Goal: Navigation & Orientation: Find specific page/section

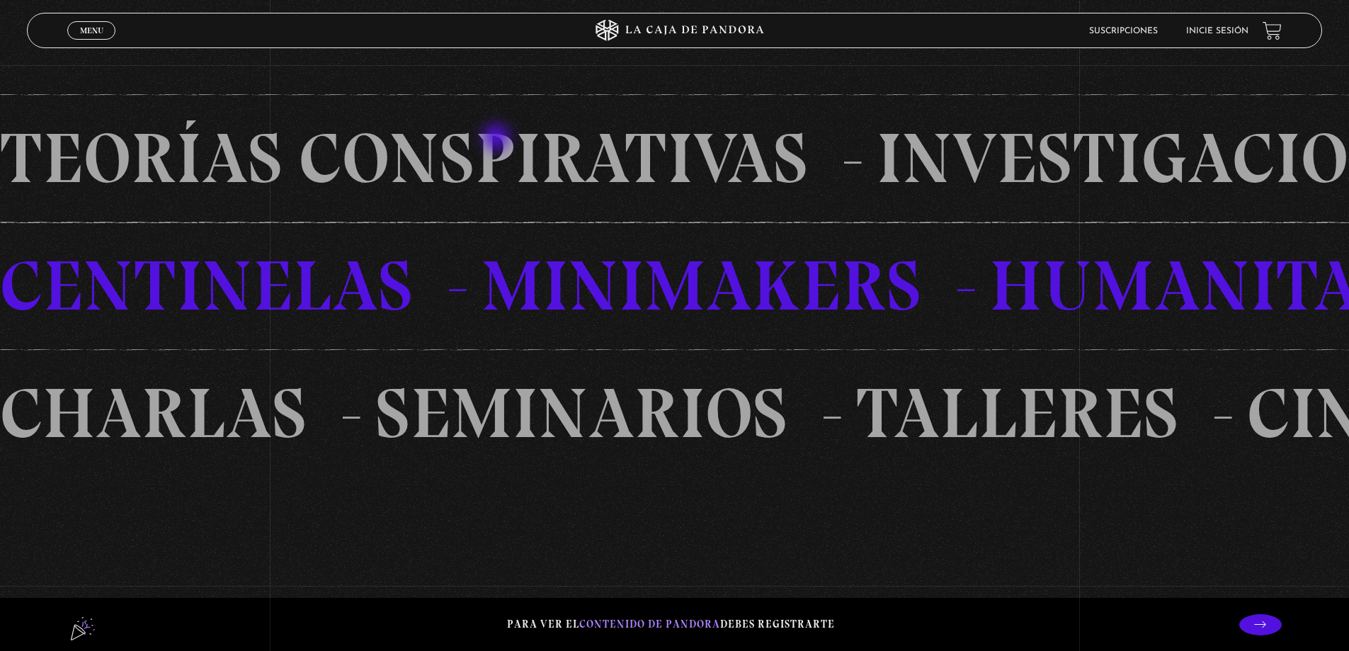
scroll to position [1345, 0]
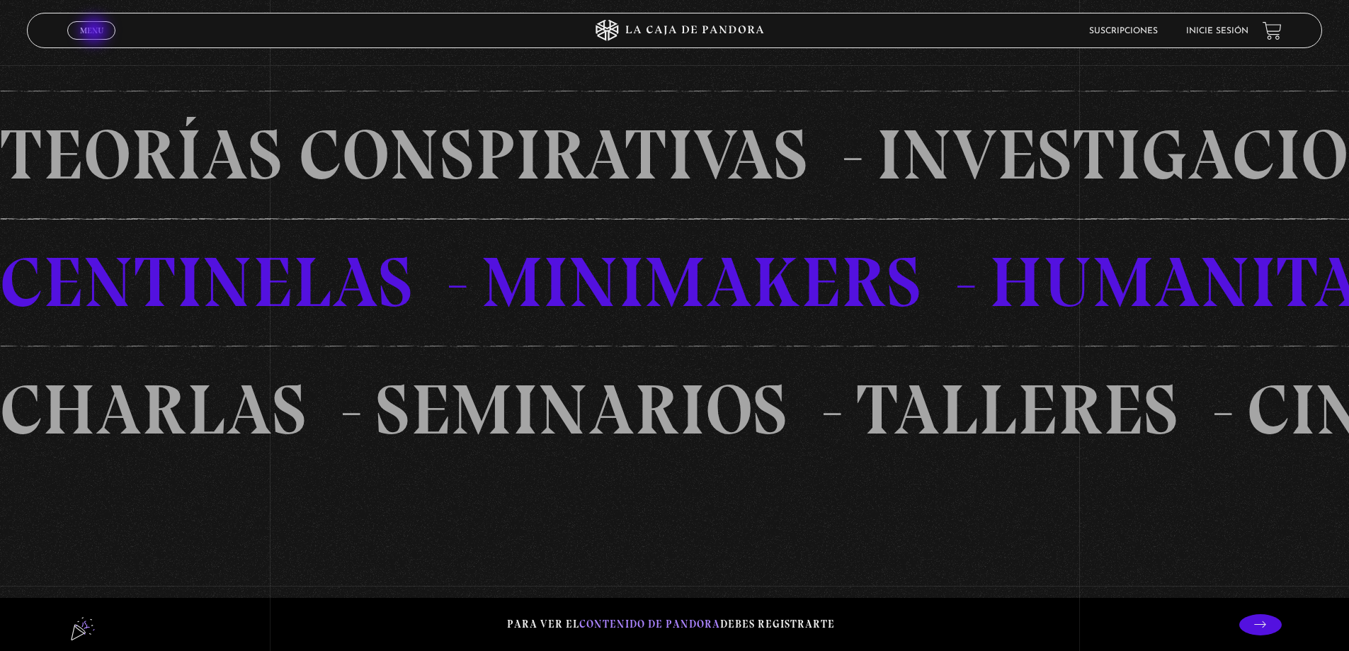
click at [96, 32] on span "Menu" at bounding box center [91, 30] width 23 height 8
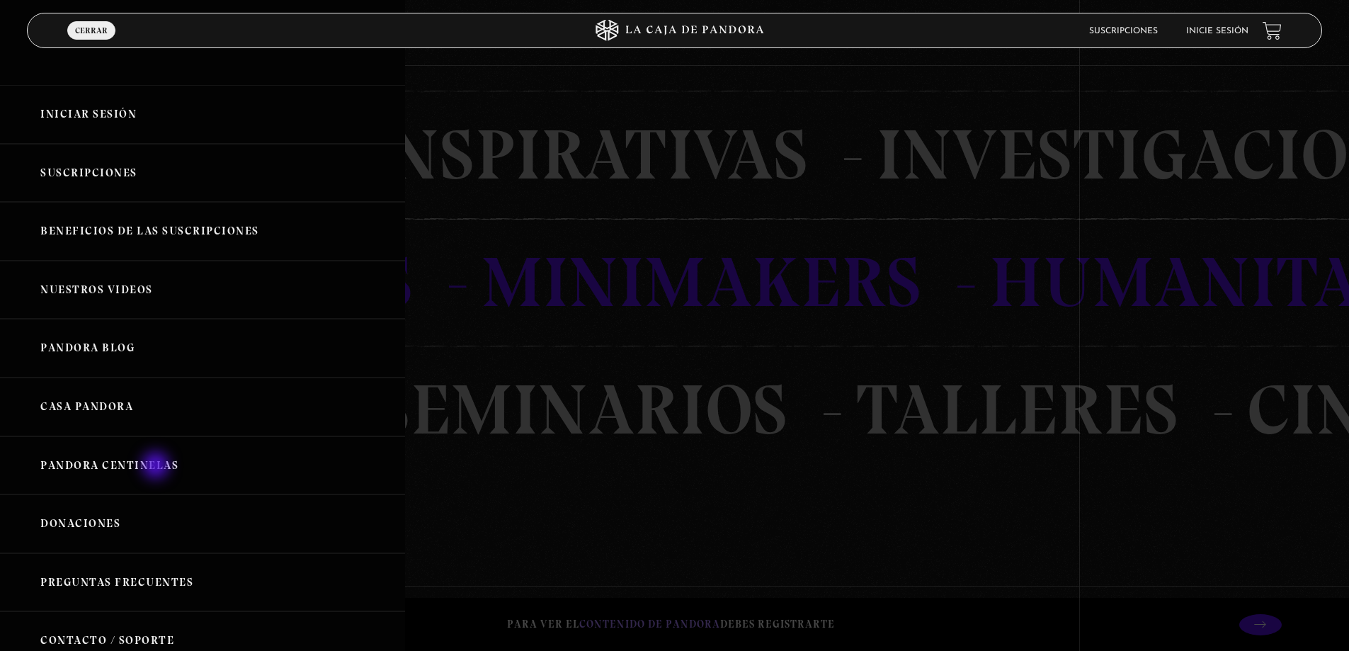
scroll to position [142, 0]
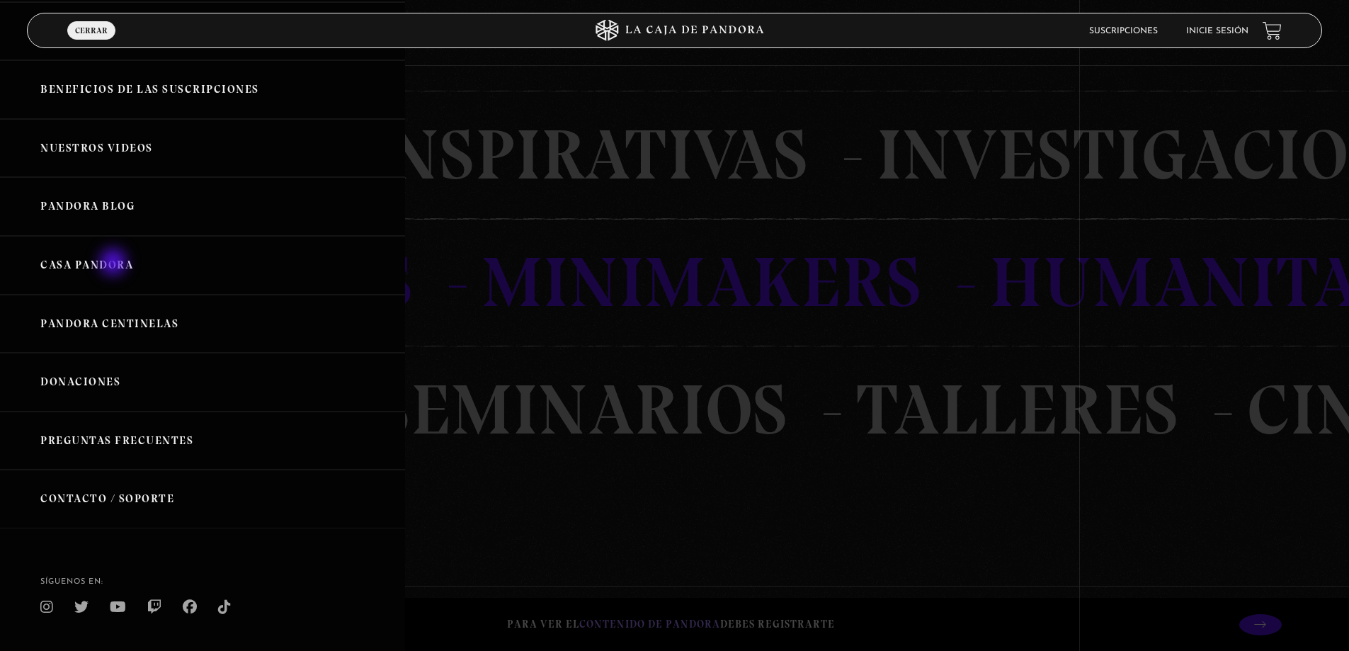
click at [115, 263] on link "Casa Pandora" at bounding box center [202, 265] width 405 height 59
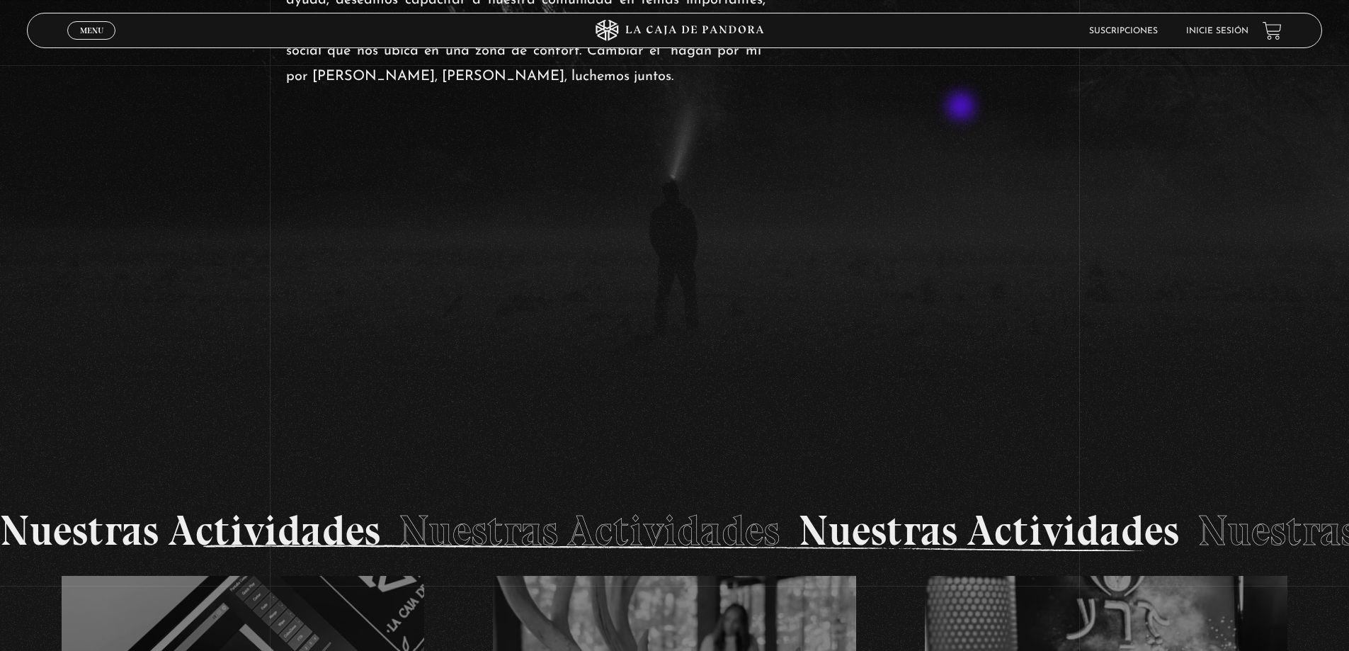
scroll to position [1875, 0]
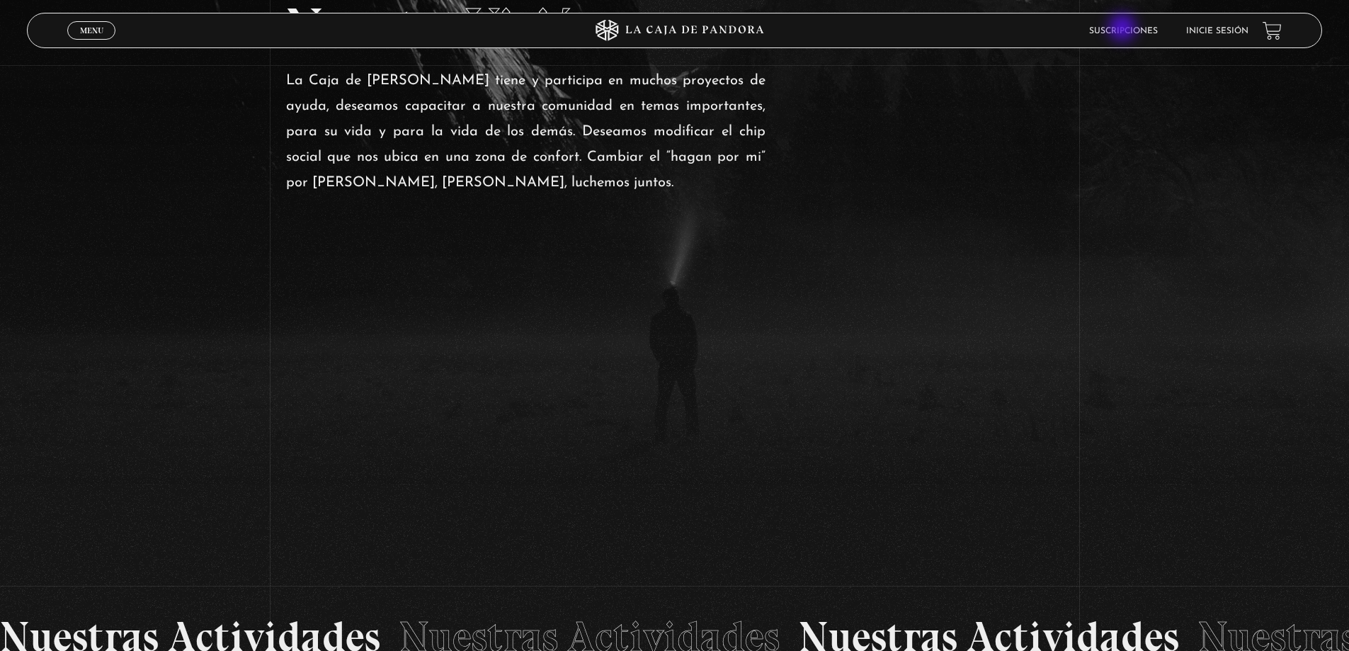
click at [1124, 29] on link "Suscripciones" at bounding box center [1123, 31] width 69 height 8
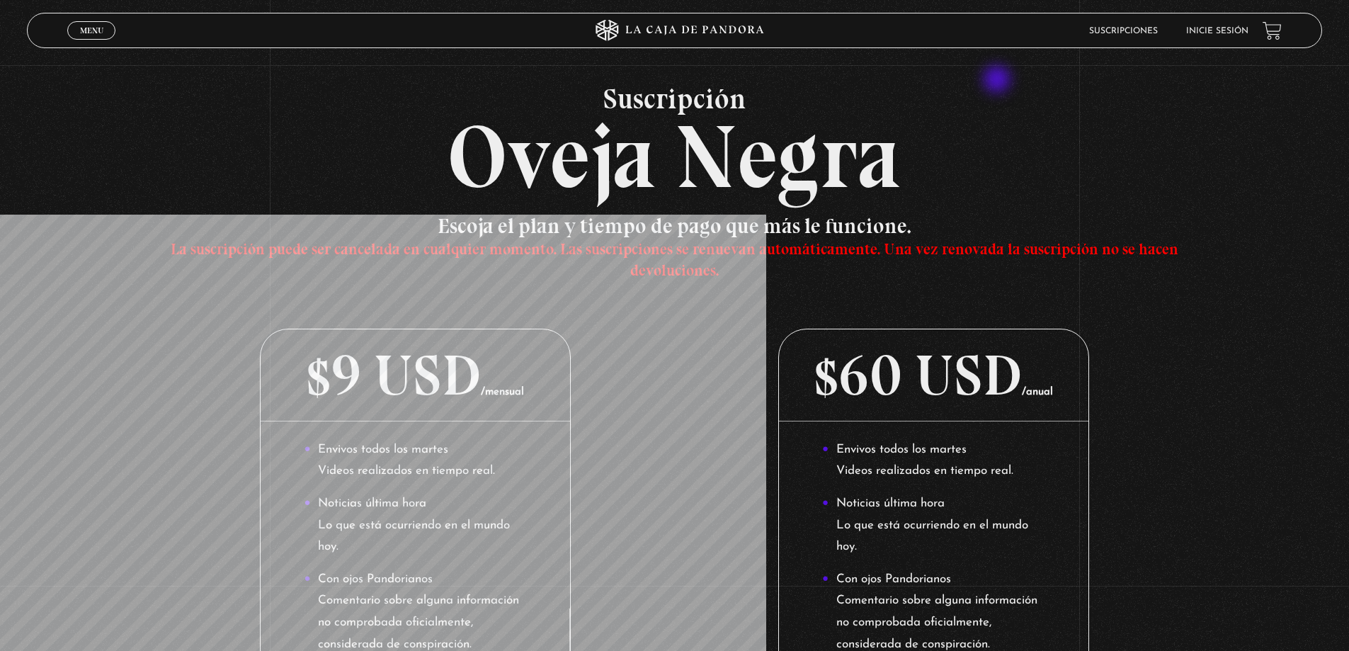
scroll to position [71, 0]
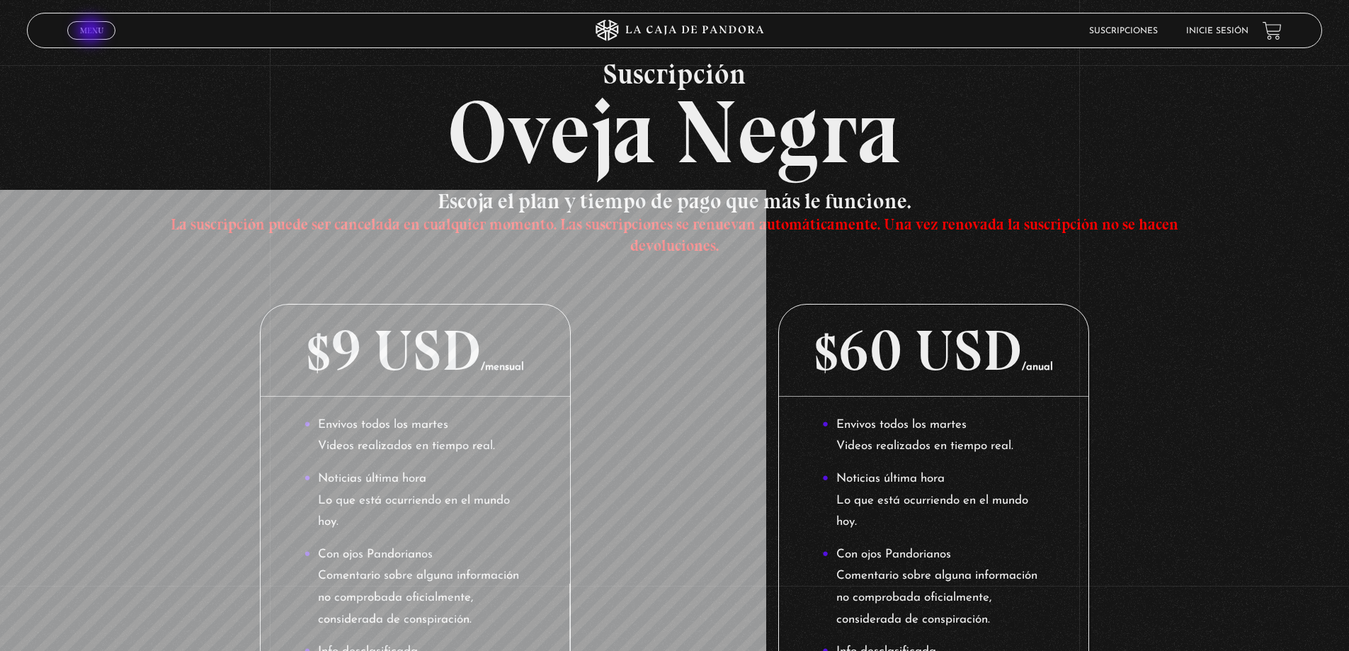
click at [92, 32] on span "Menu" at bounding box center [91, 30] width 23 height 8
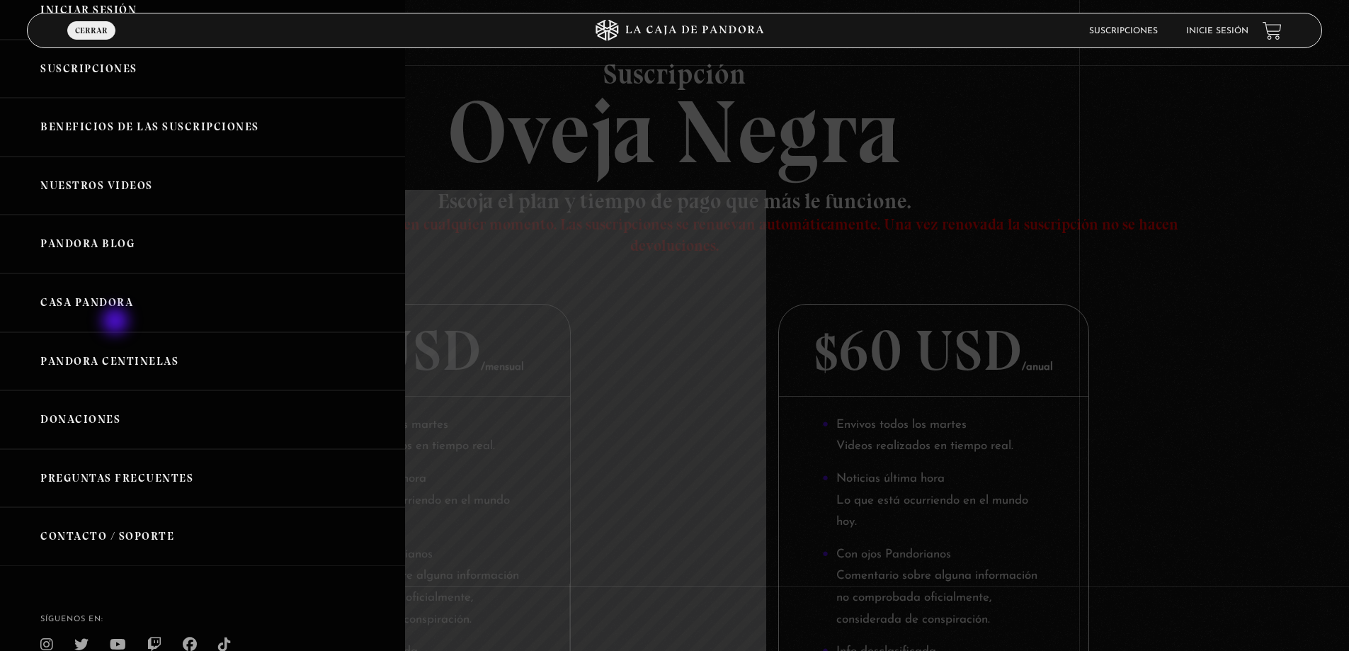
scroll to position [0, 0]
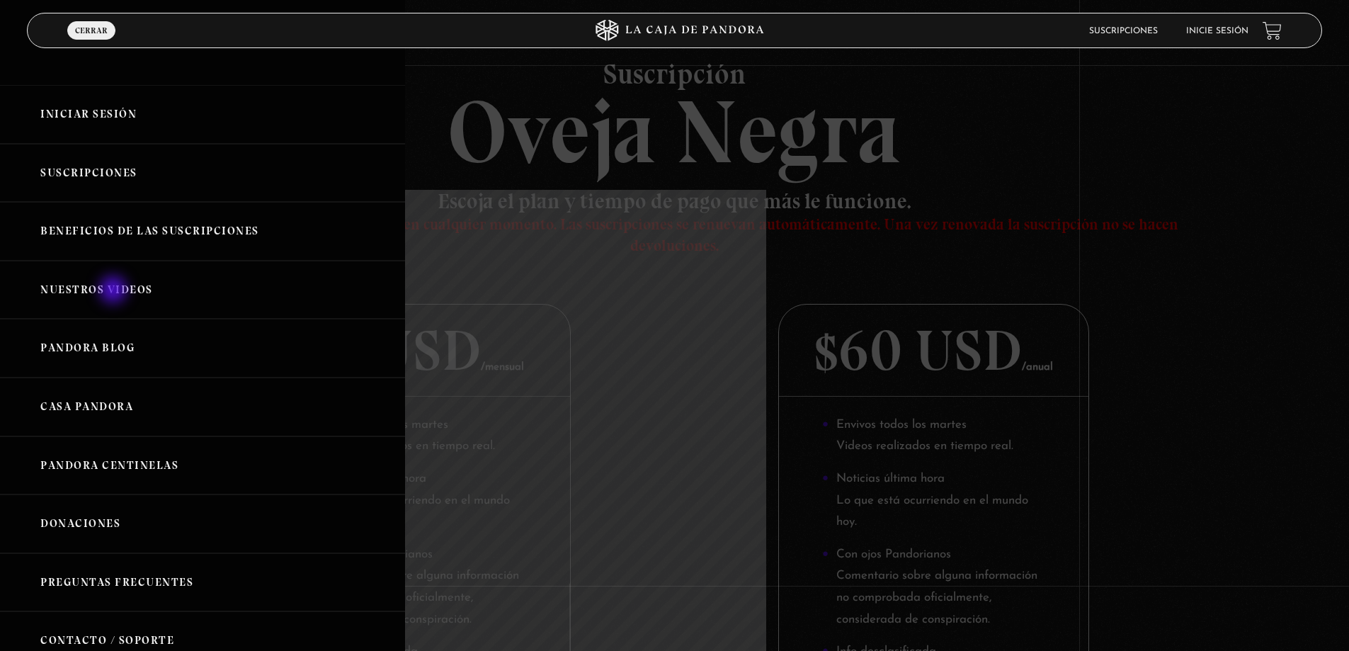
click at [115, 288] on link "Nuestros Videos" at bounding box center [202, 290] width 405 height 59
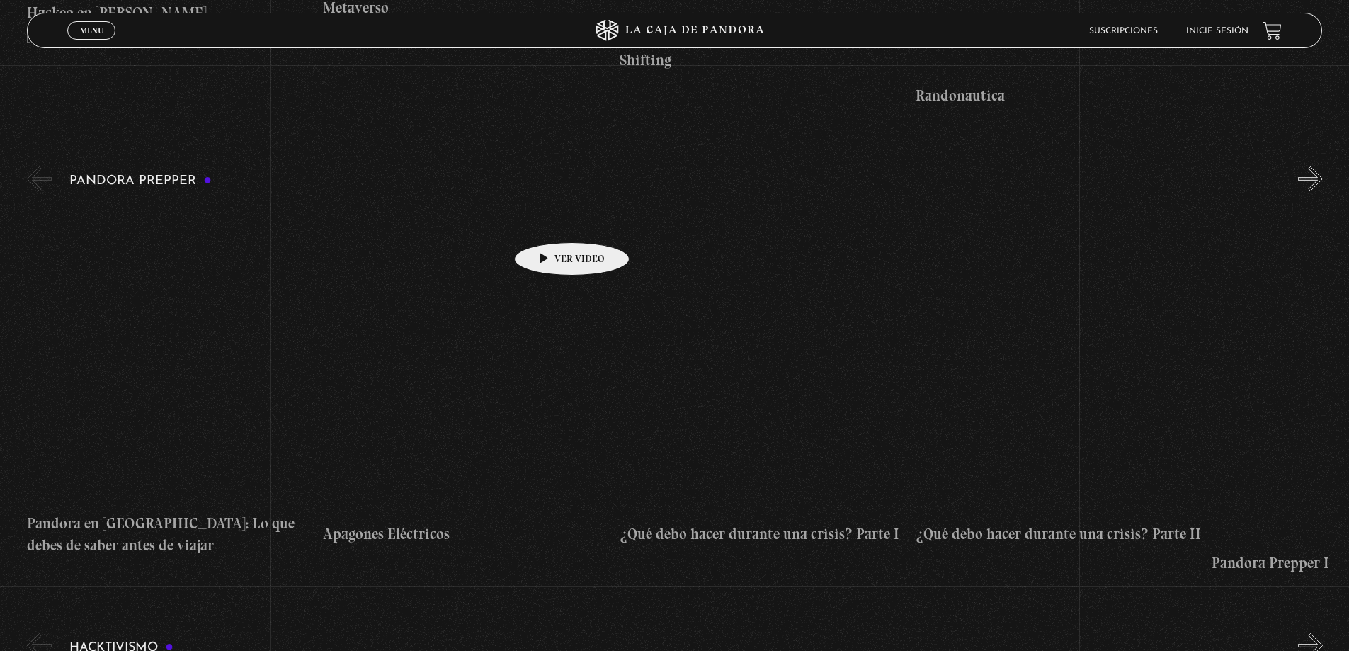
scroll to position [3824, 0]
